Goal: Use online tool/utility: Utilize a website feature to perform a specific function

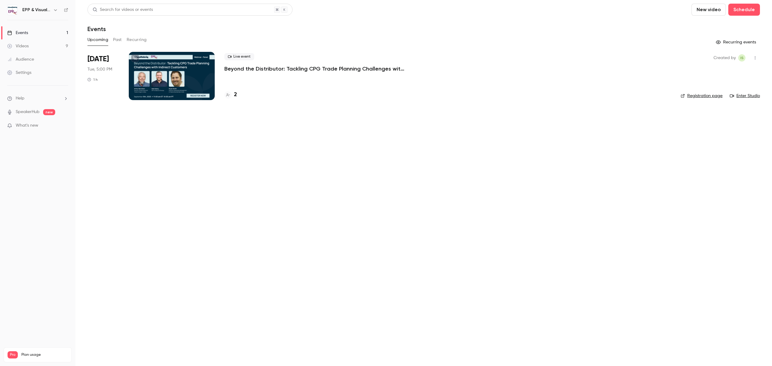
click at [162, 67] on div at bounding box center [172, 76] width 86 height 48
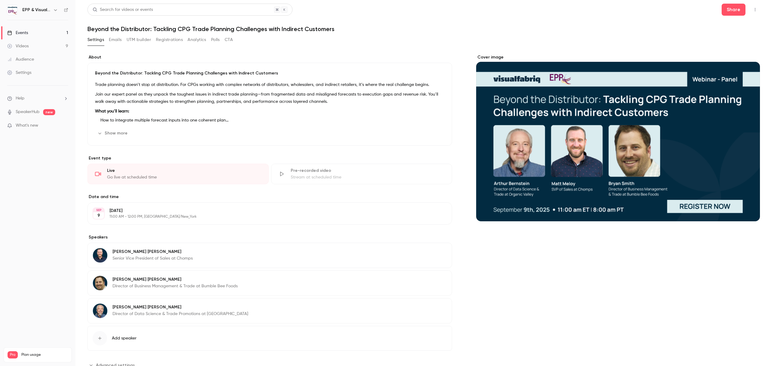
click at [139, 40] on button "UTM builder" at bounding box center [139, 40] width 24 height 10
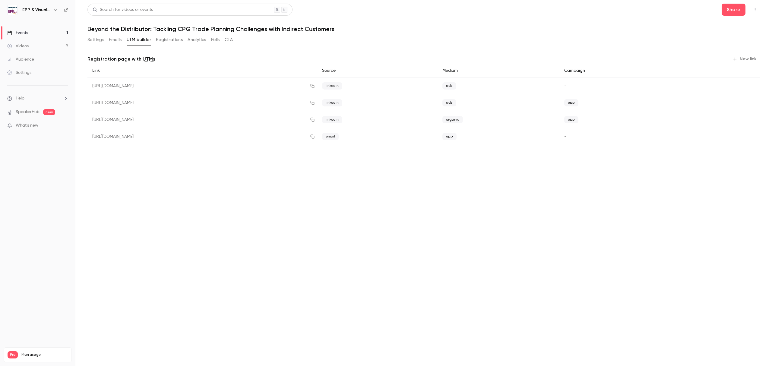
click at [751, 57] on button "New link" at bounding box center [746, 59] width 30 height 10
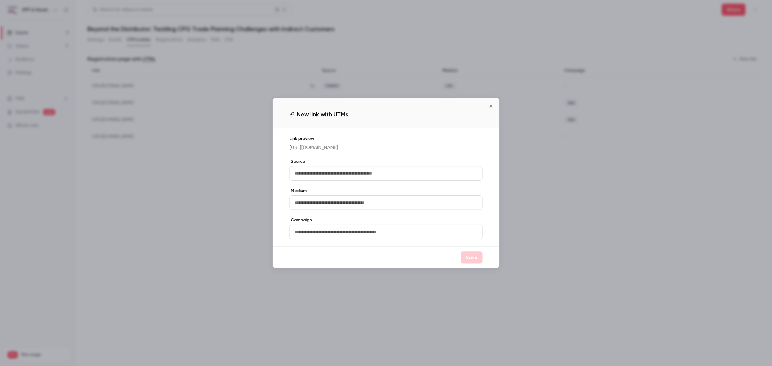
click at [335, 181] on input "text" at bounding box center [386, 173] width 193 height 14
type input "********"
click at [371, 209] on input "text" at bounding box center [386, 203] width 193 height 14
type input "*****"
click at [476, 257] on button "Save" at bounding box center [472, 258] width 22 height 12
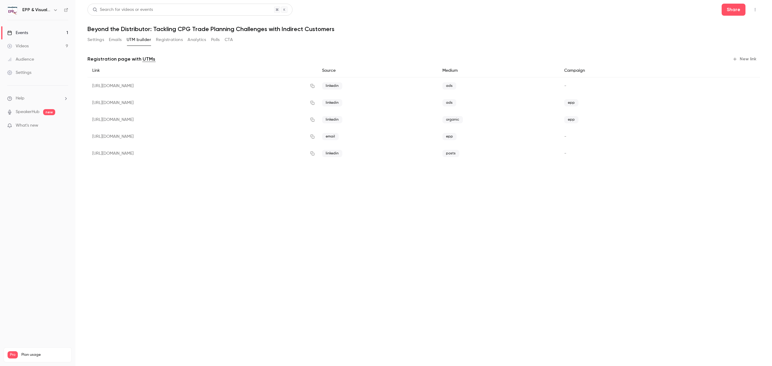
click at [438, 157] on div "linkedin" at bounding box center [377, 153] width 120 height 17
click at [460, 153] on span "posts" at bounding box center [451, 153] width 17 height 7
click at [747, 155] on button "button" at bounding box center [751, 154] width 10 height 10
click at [744, 55] on button "New link" at bounding box center [746, 59] width 30 height 10
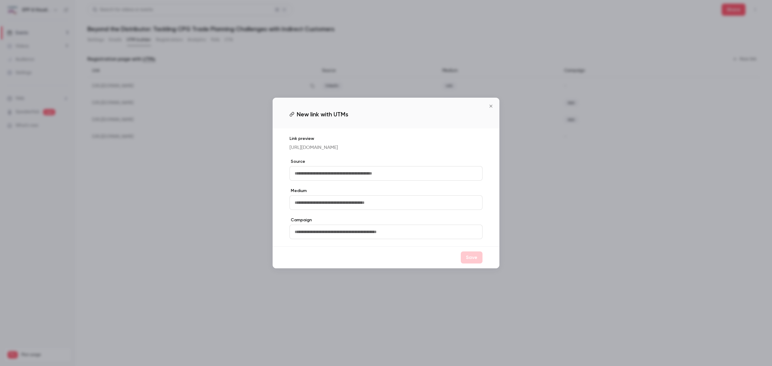
click at [336, 181] on input "text" at bounding box center [386, 173] width 193 height 14
type input "********"
type input "**********"
click at [465, 264] on button "Save" at bounding box center [472, 258] width 22 height 12
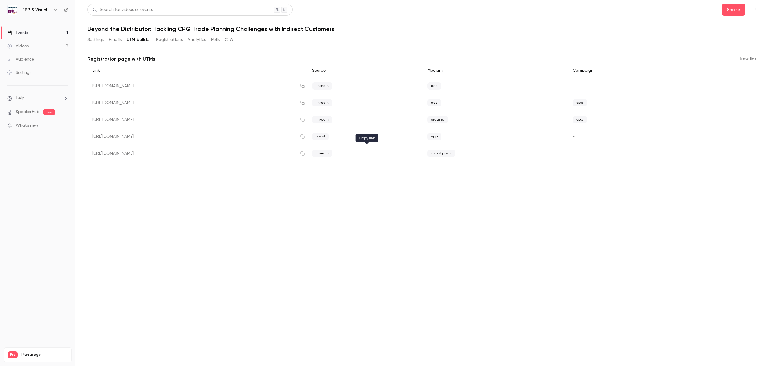
click at [305, 152] on icon "button" at bounding box center [302, 153] width 5 height 4
click at [305, 155] on icon "button" at bounding box center [302, 153] width 5 height 4
click at [305, 154] on icon "button" at bounding box center [303, 154] width 4 height 4
click at [305, 152] on icon "button" at bounding box center [302, 153] width 5 height 4
click at [307, 154] on button "button" at bounding box center [303, 154] width 10 height 10
